Goal: Find specific page/section: Find specific page/section

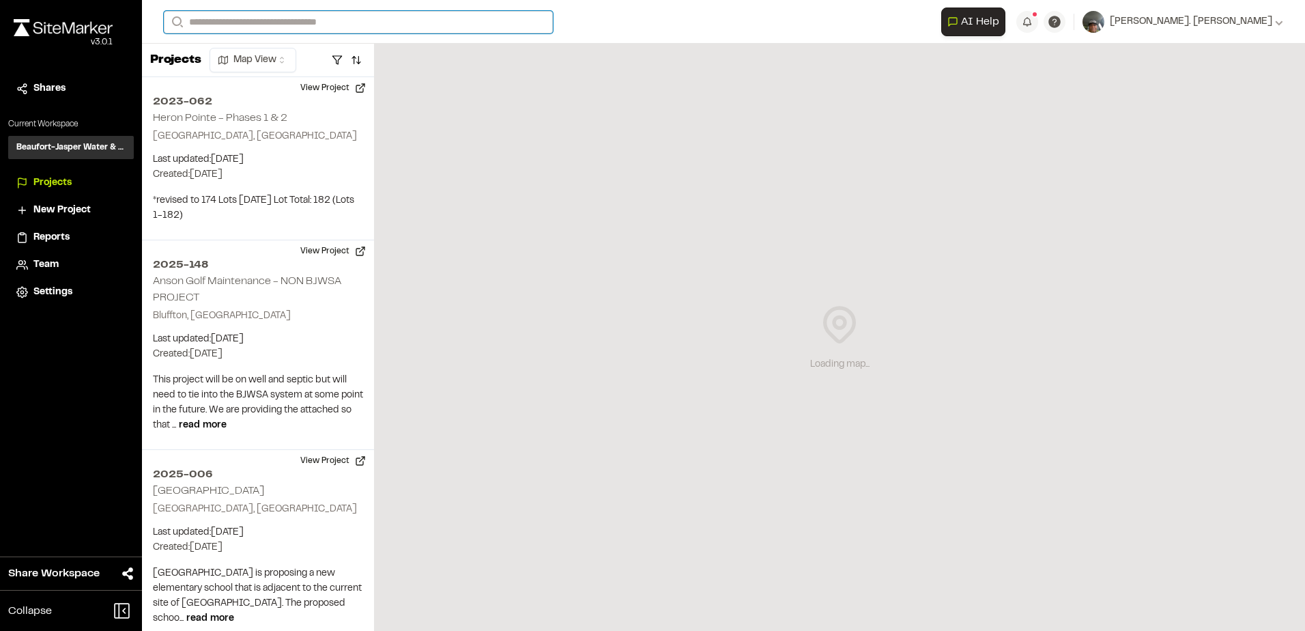
click at [227, 21] on input "Search" at bounding box center [358, 22] width 389 height 23
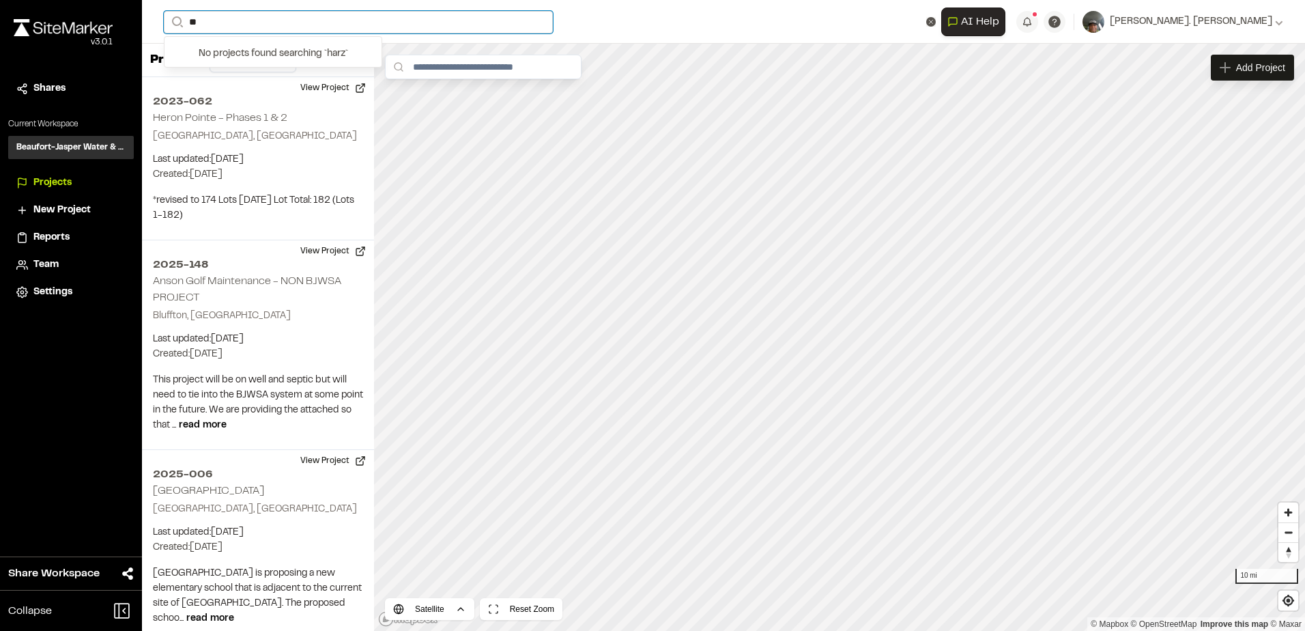
type input "*"
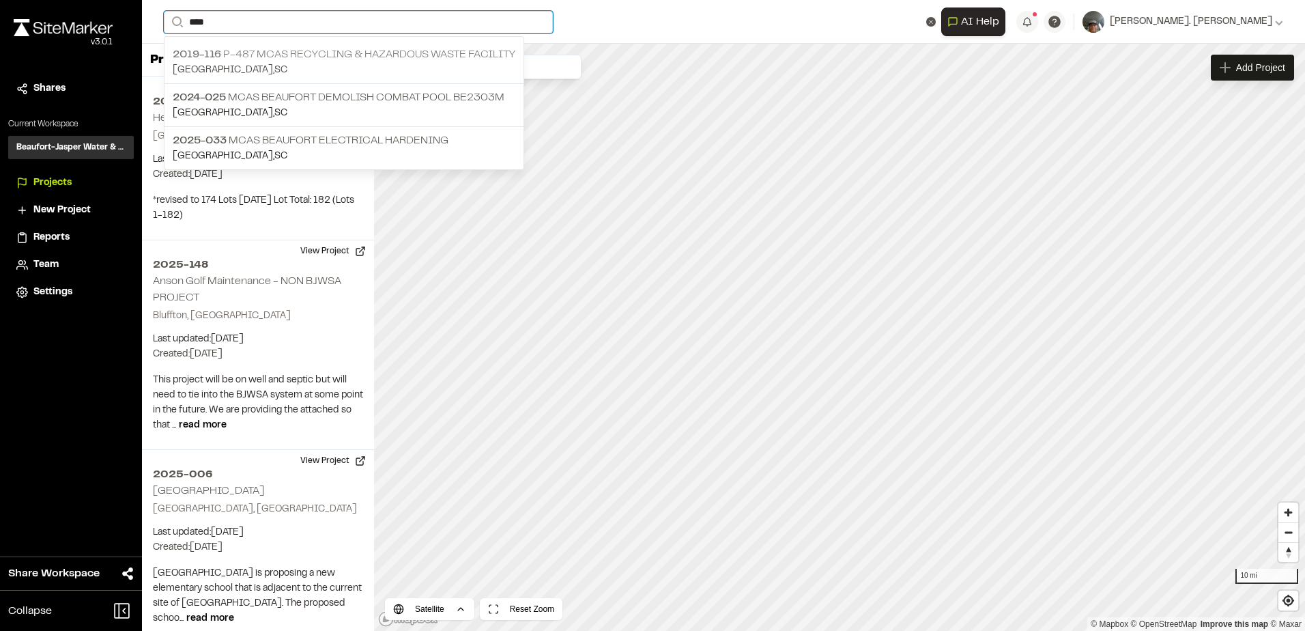
type input "****"
click at [335, 57] on p "2019-116 P-487 MCAS Recycling & Hazardous Waste Facility" at bounding box center [344, 54] width 343 height 16
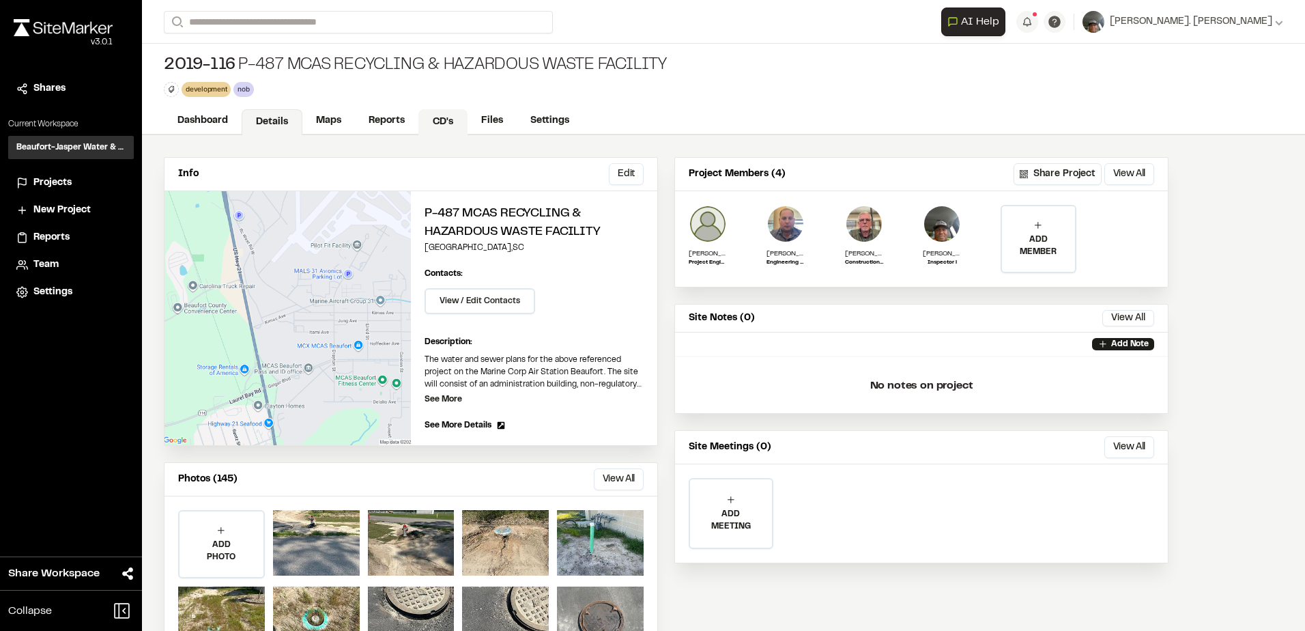
click at [440, 119] on link "CD's" at bounding box center [442, 122] width 49 height 26
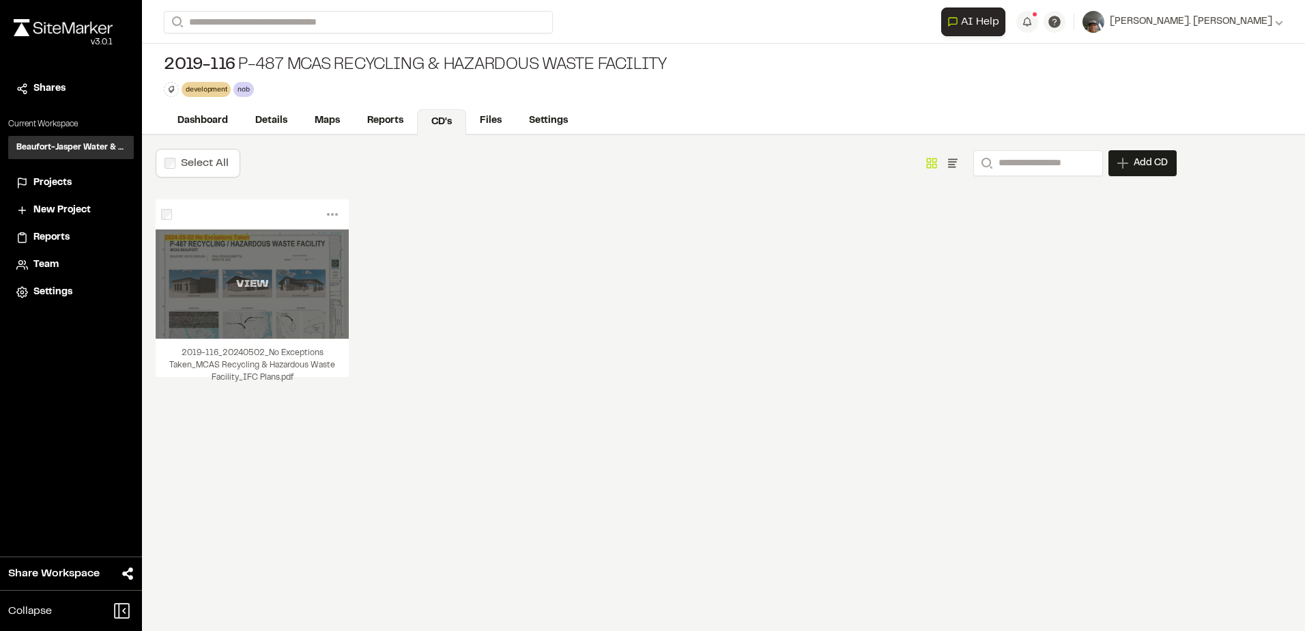
click at [252, 259] on div "VIEW" at bounding box center [252, 283] width 193 height 109
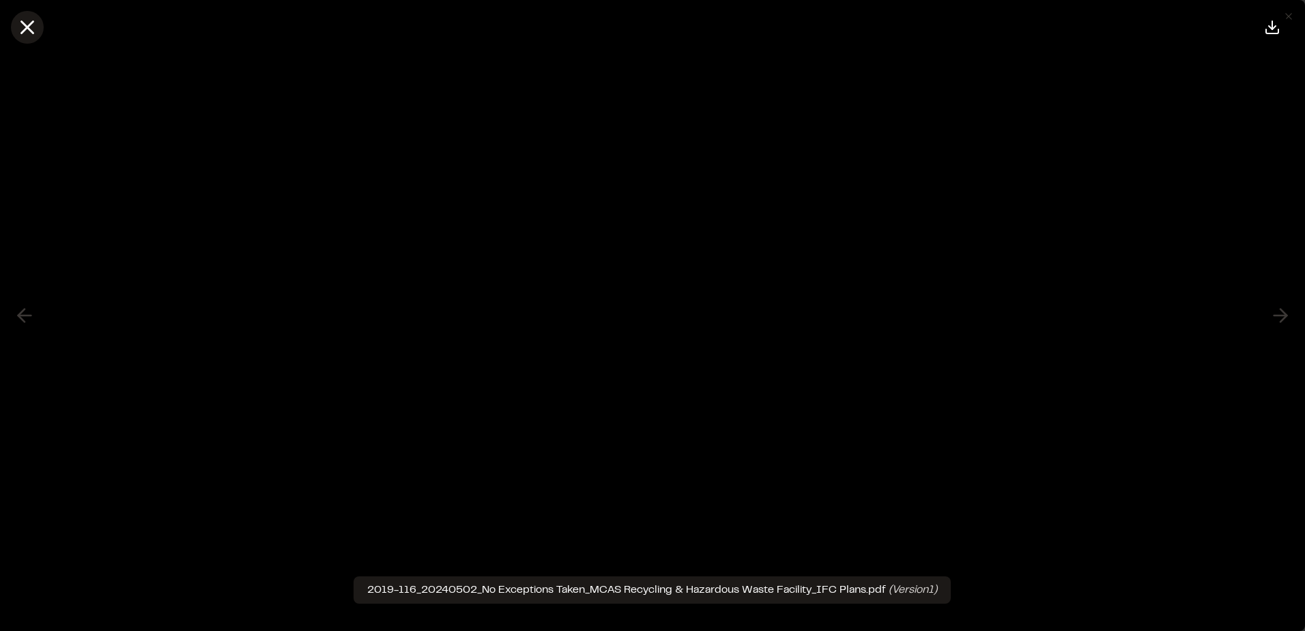
click at [28, 30] on icon at bounding box center [27, 27] width 23 height 23
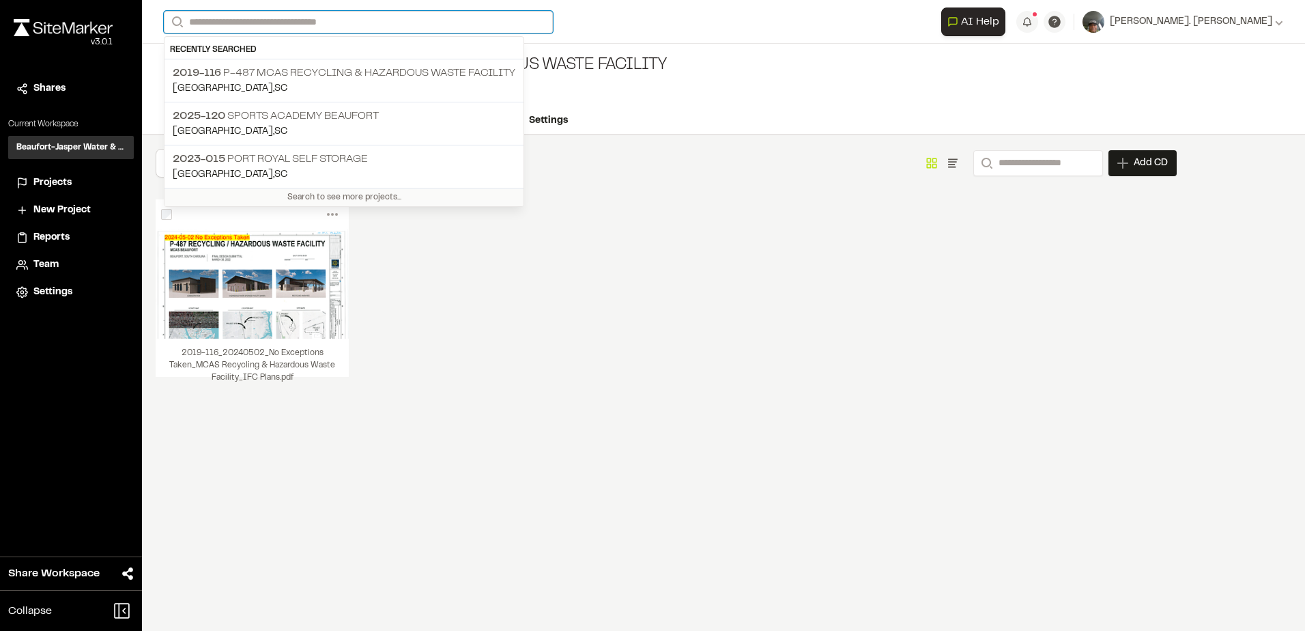
click at [214, 23] on input "Search" at bounding box center [358, 22] width 389 height 23
click at [275, 113] on p "2025-120 Sports Academy Beaufort" at bounding box center [344, 116] width 343 height 16
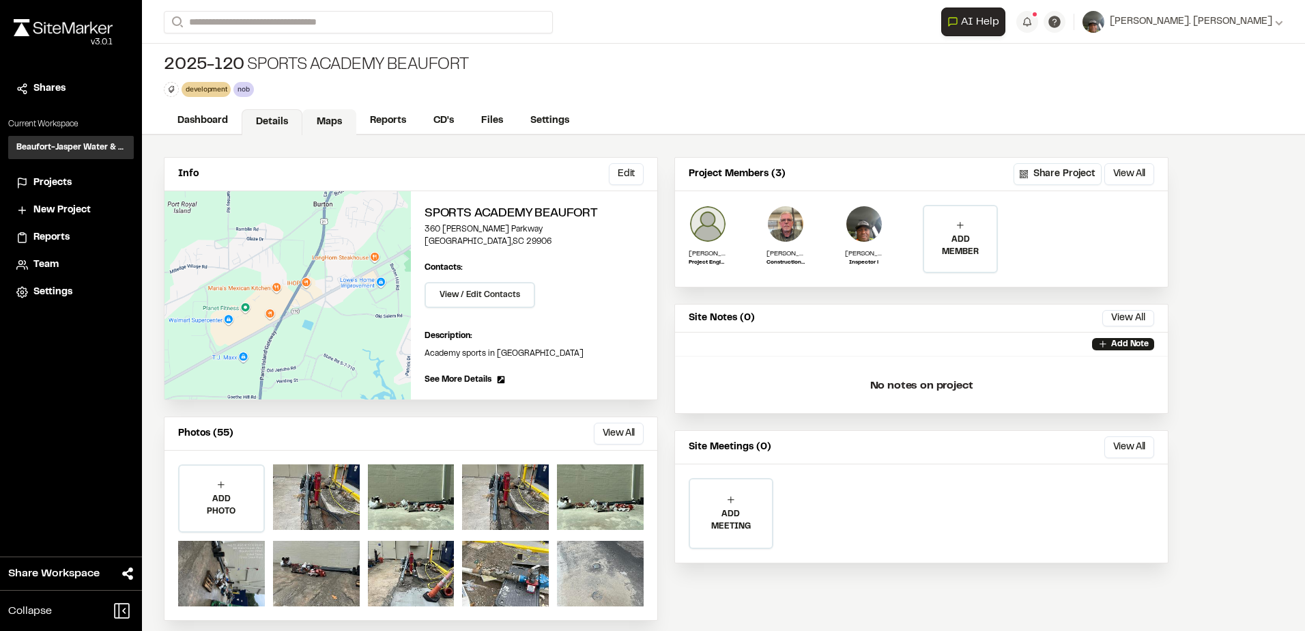
click at [320, 124] on link "Maps" at bounding box center [329, 122] width 54 height 26
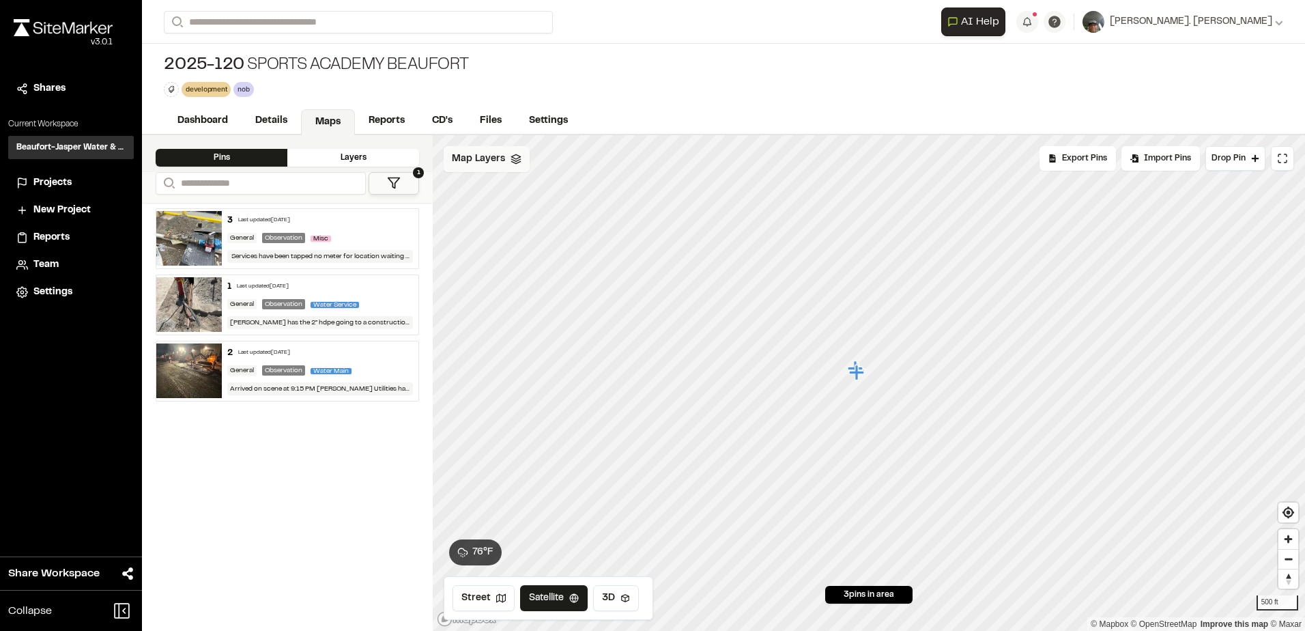
click at [515, 167] on div "Map Layers" at bounding box center [487, 159] width 86 height 26
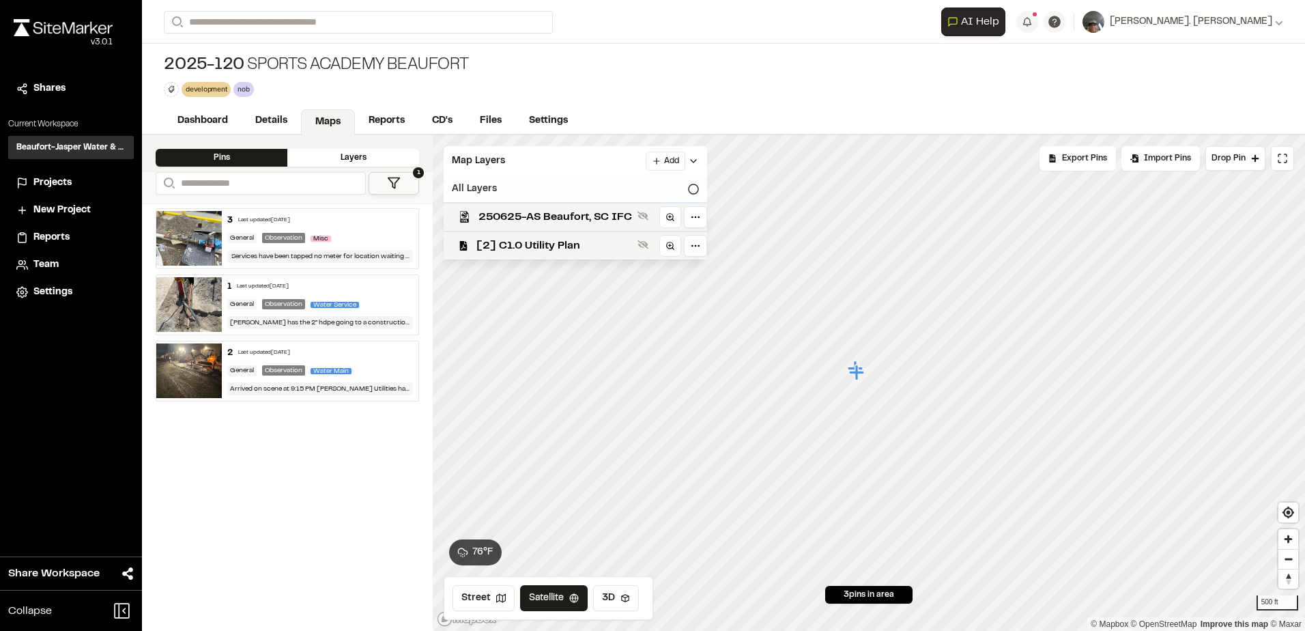
click at [693, 190] on icon at bounding box center [693, 189] width 11 height 11
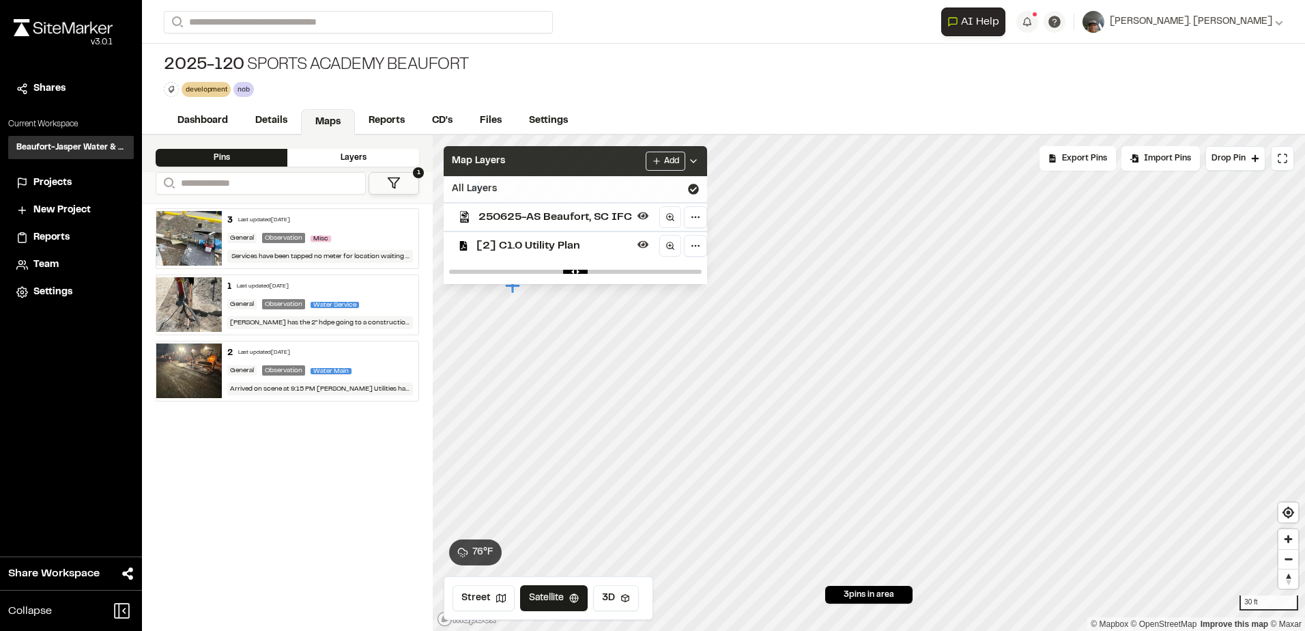
click at [540, 163] on div "Map Layers Add" at bounding box center [575, 161] width 263 height 30
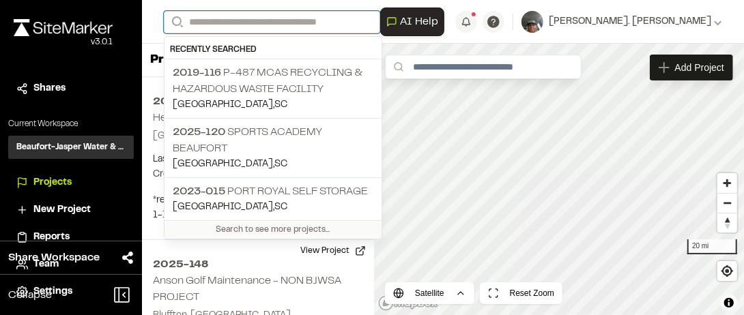
click at [220, 23] on input "Search" at bounding box center [272, 22] width 216 height 23
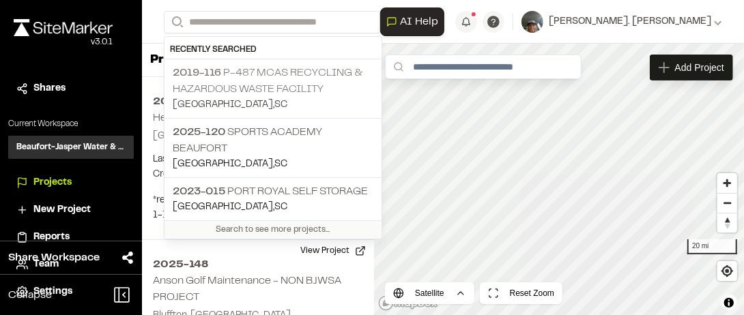
click at [273, 81] on p "2019-116 P-487 MCAS Recycling & Hazardous Waste Facility" at bounding box center [273, 81] width 201 height 33
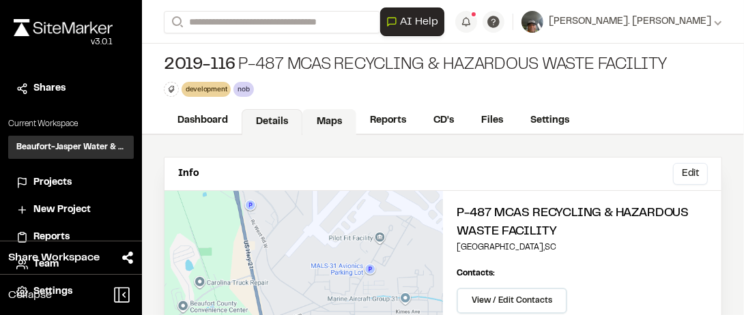
click at [341, 119] on link "Maps" at bounding box center [329, 122] width 54 height 26
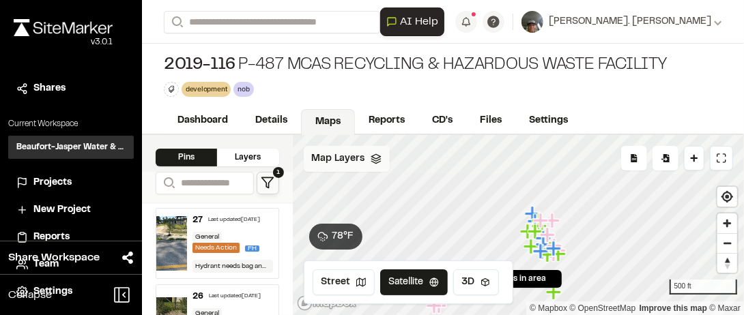
click at [365, 158] on div "Map Layers" at bounding box center [347, 159] width 86 height 26
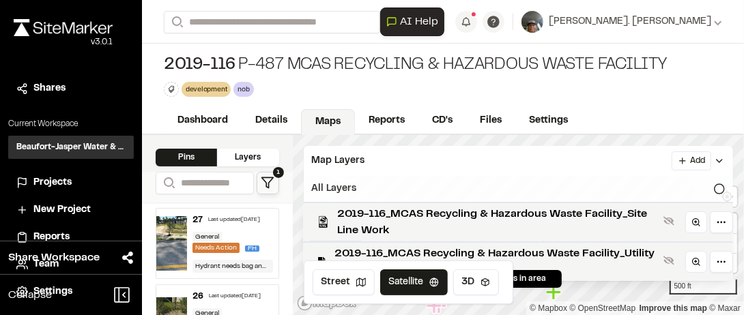
click at [725, 188] on div "All Layers" at bounding box center [519, 189] width 430 height 26
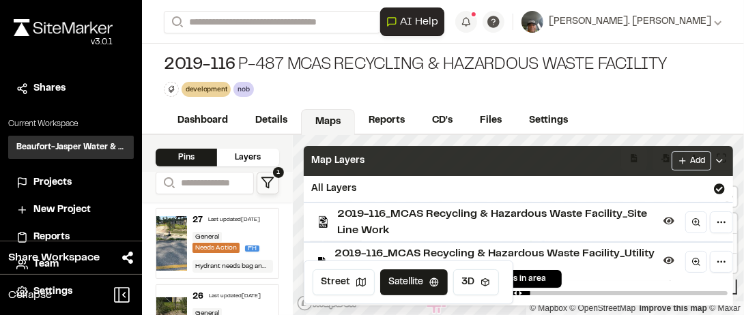
click at [480, 160] on div "Map Layers Add" at bounding box center [519, 161] width 430 height 30
